Goal: Task Accomplishment & Management: Manage account settings

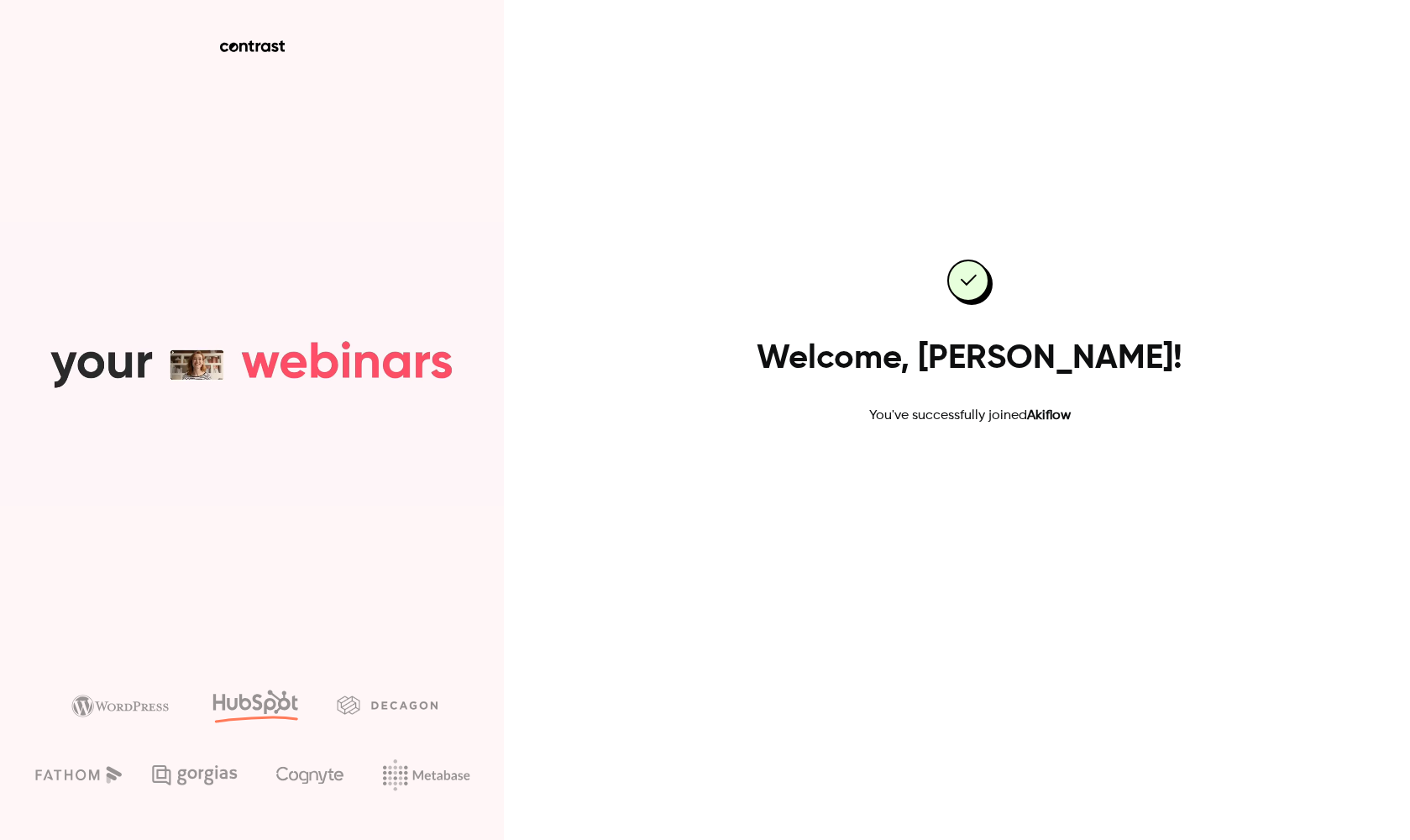
click at [990, 480] on link "Go to dashboard" at bounding box center [969, 479] width 143 height 40
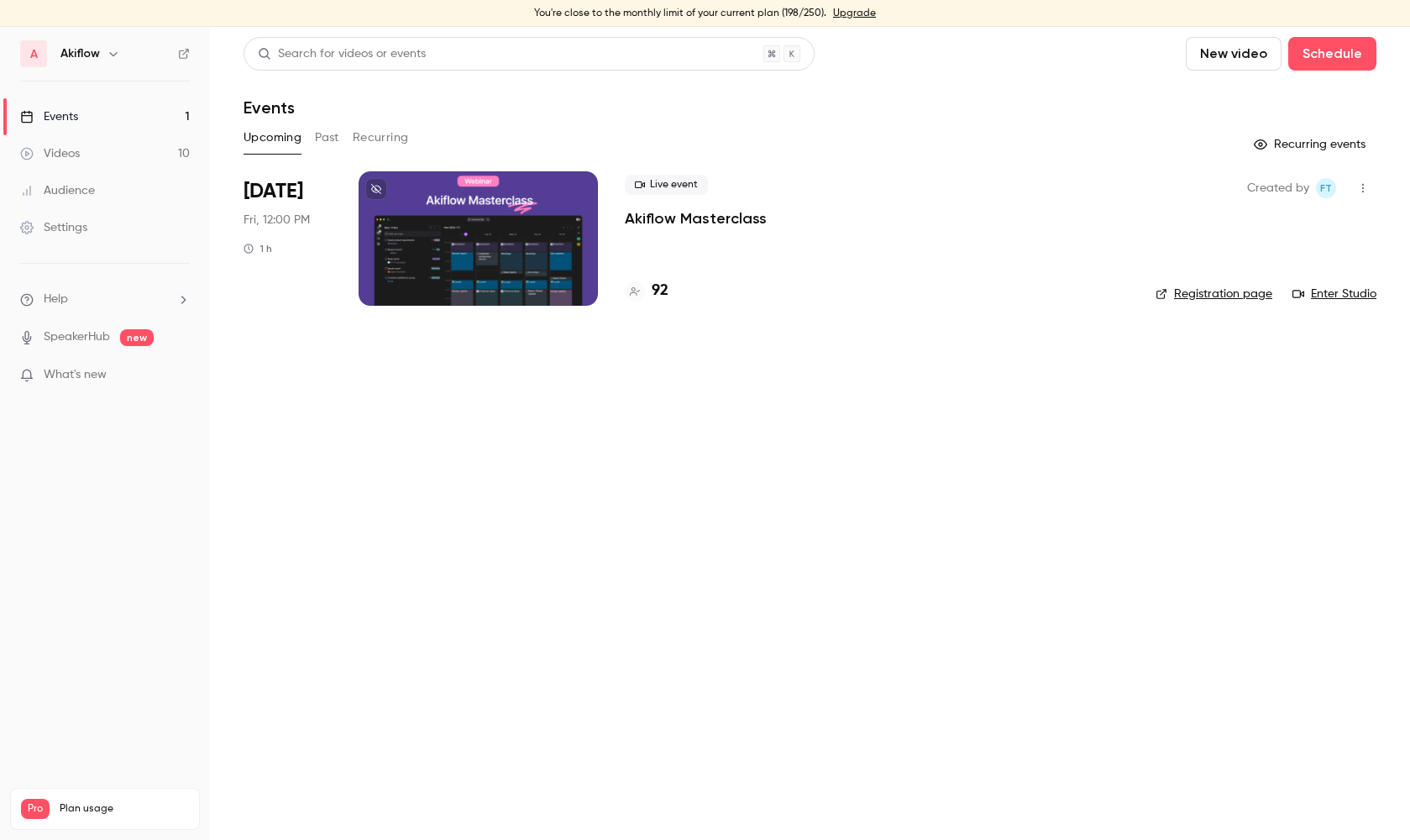
click at [600, 441] on main "Search for videos or events New video Schedule Events Upcoming Past Recurring R…" at bounding box center [810, 432] width 1200 height 812
click at [780, 504] on main "Search for videos or events New video Schedule Events Upcoming Past Recurring R…" at bounding box center [810, 432] width 1200 height 812
click at [460, 226] on div at bounding box center [479, 238] width 239 height 134
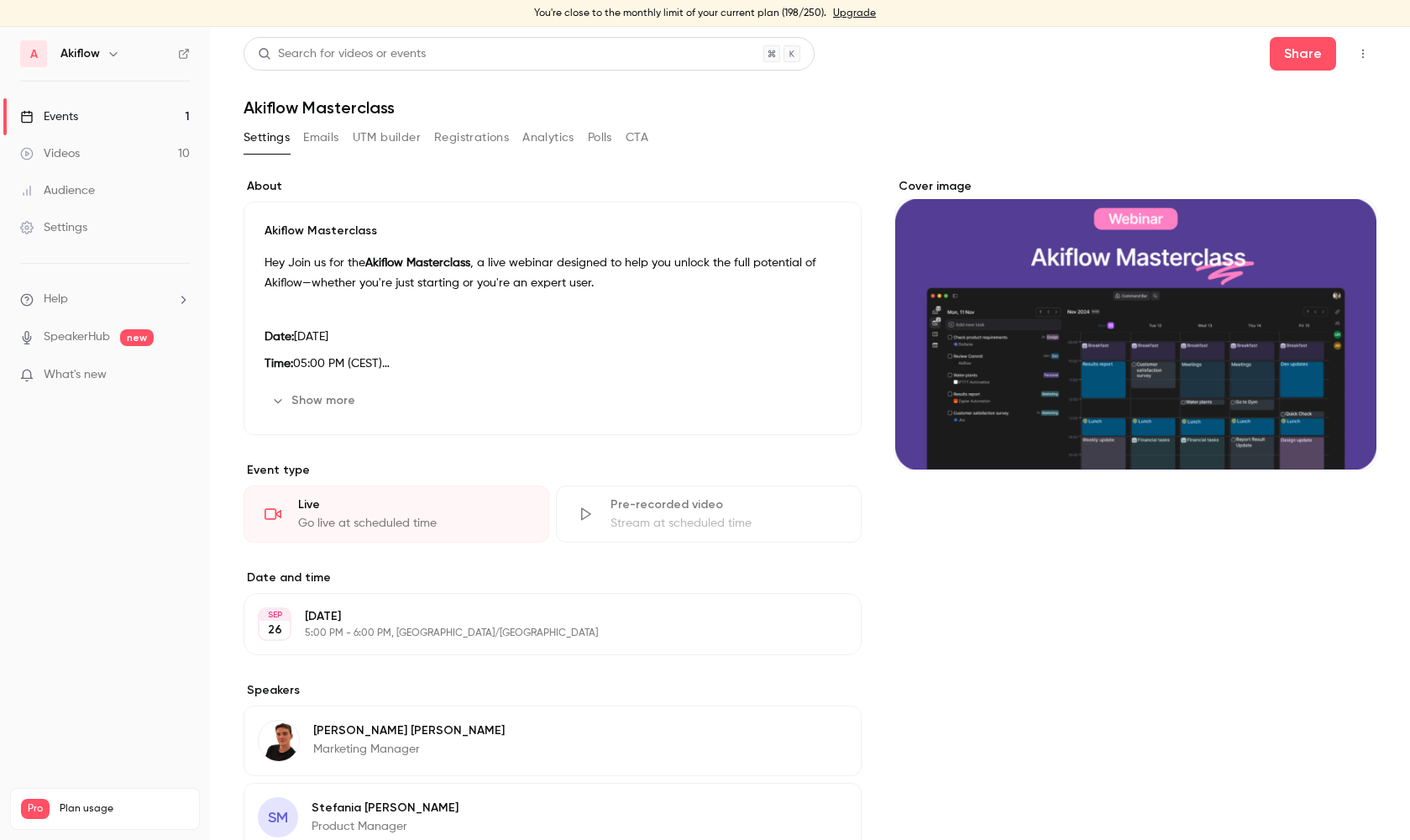
click at [313, 511] on div "Live" at bounding box center [413, 504] width 230 height 17
click at [273, 512] on icon at bounding box center [272, 513] width 17 height 17
click at [348, 521] on div "Go live at scheduled time" at bounding box center [413, 523] width 230 height 17
click at [285, 397] on button "Show more" at bounding box center [315, 400] width 101 height 27
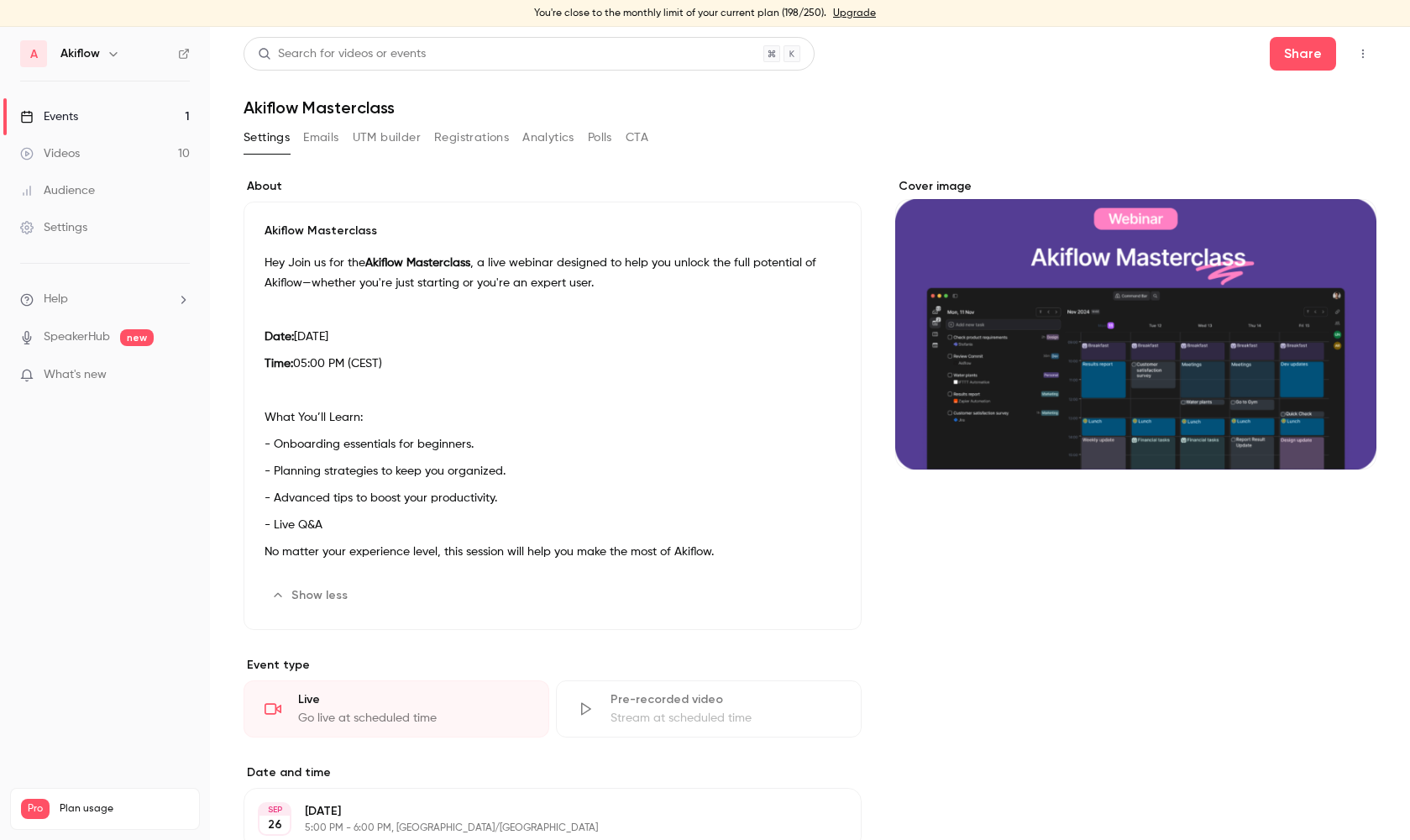
click at [110, 149] on link "Videos 10" at bounding box center [105, 154] width 210 height 37
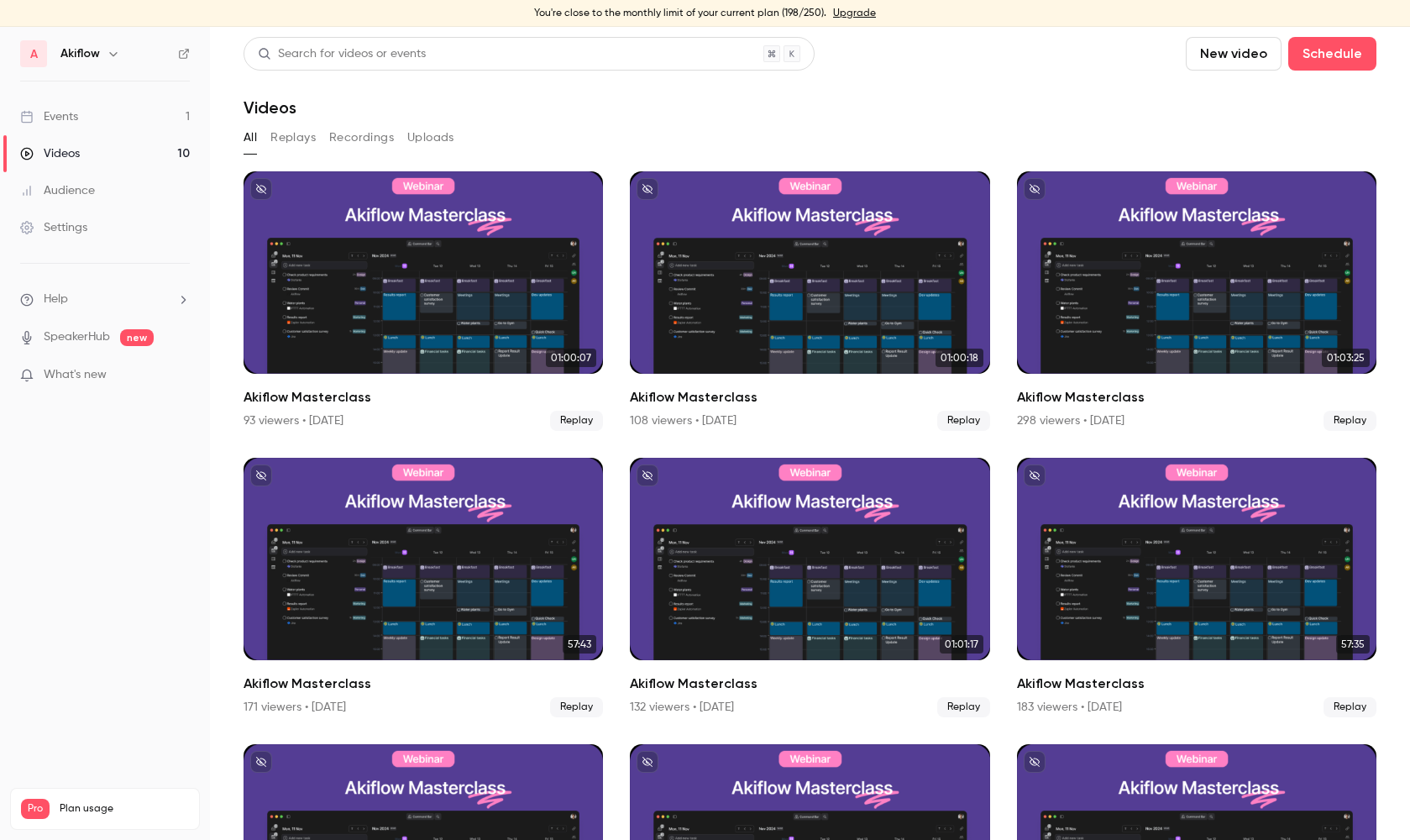
click at [80, 120] on link "Events 1" at bounding box center [105, 117] width 210 height 37
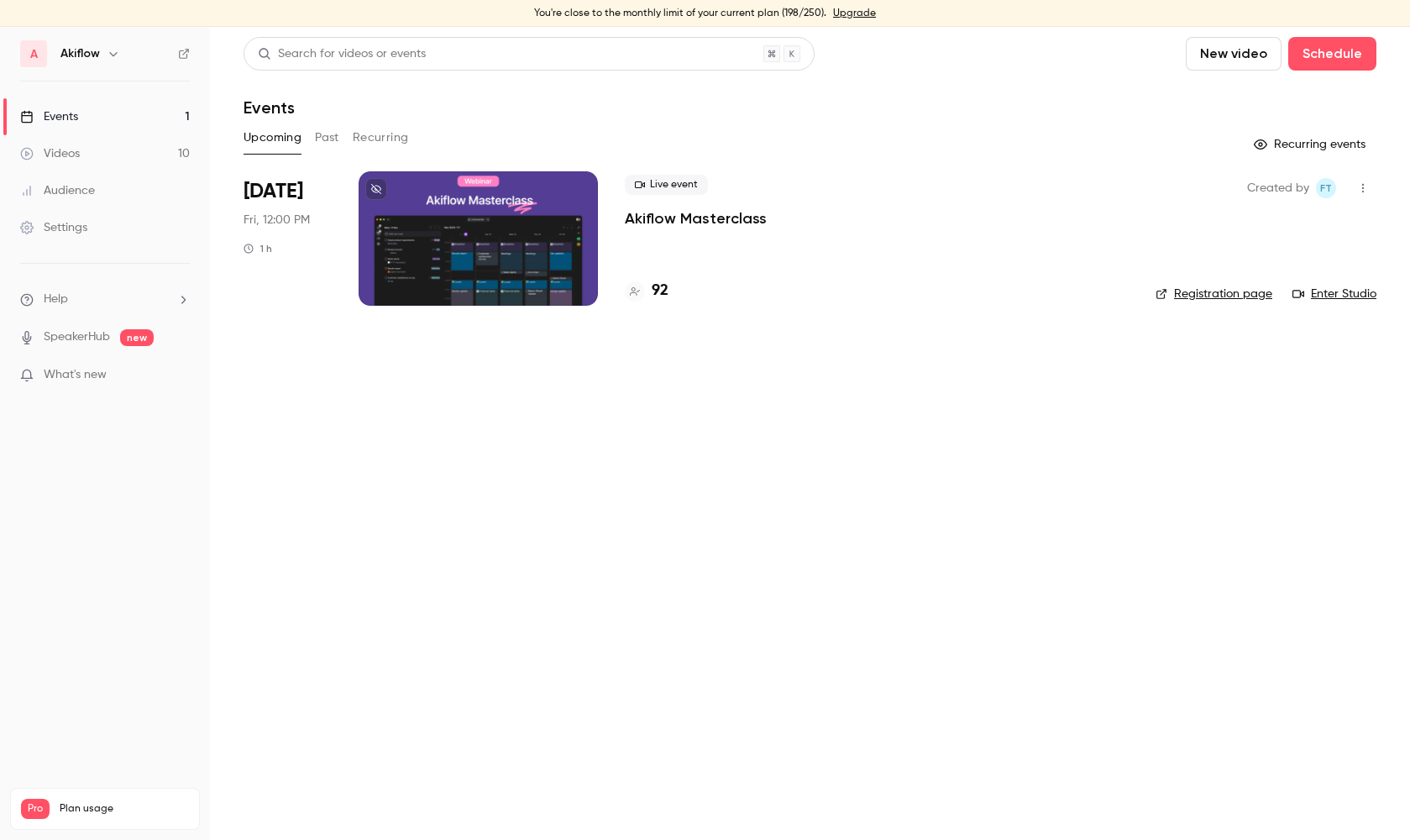
click at [526, 245] on div at bounding box center [479, 238] width 239 height 134
